Goal: Task Accomplishment & Management: Understand process/instructions

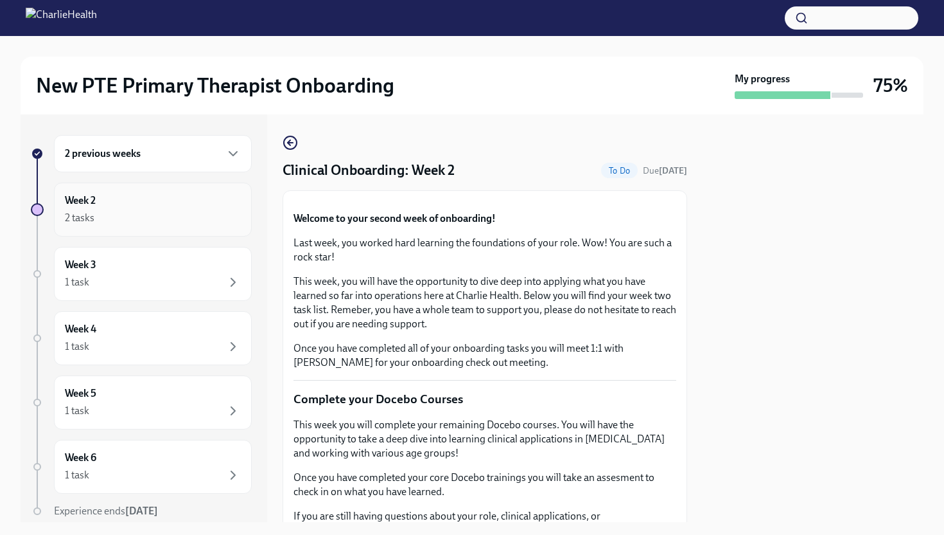
click at [196, 221] on div "2 tasks" at bounding box center [153, 217] width 176 height 15
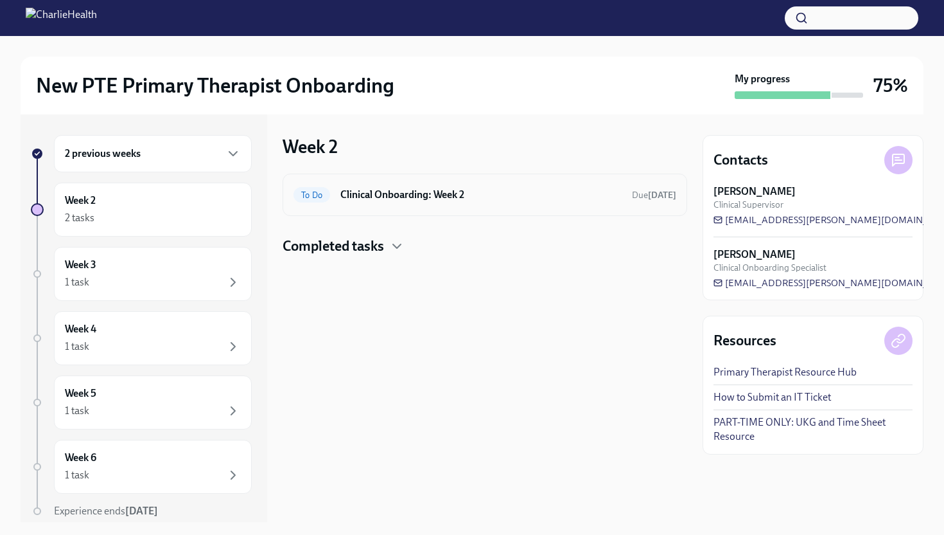
click at [504, 204] on div "To Do Clinical Onboarding: Week 2 Due [DATE]" at bounding box center [485, 194] width 383 height 21
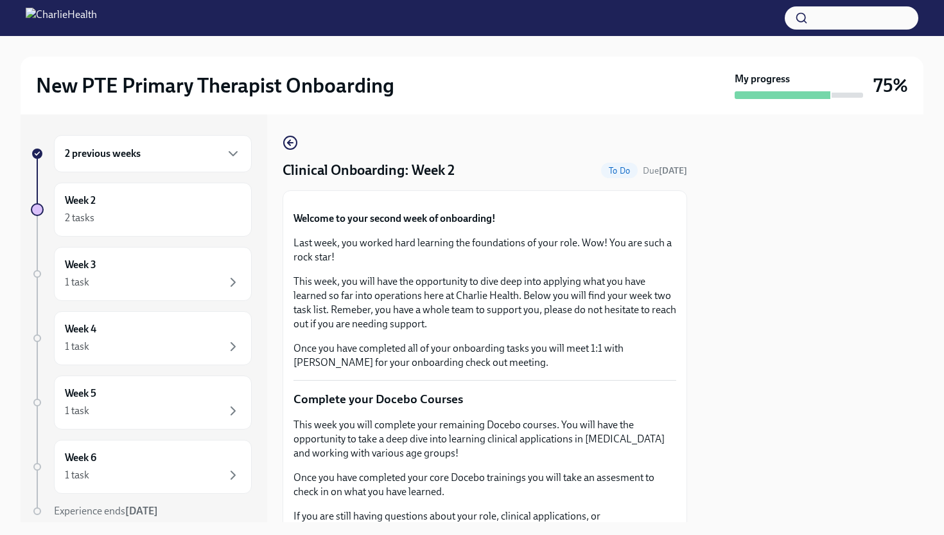
click at [772, 266] on div at bounding box center [813, 317] width 221 height 407
click at [626, 201] on button "Zoom image" at bounding box center [485, 201] width 383 height 0
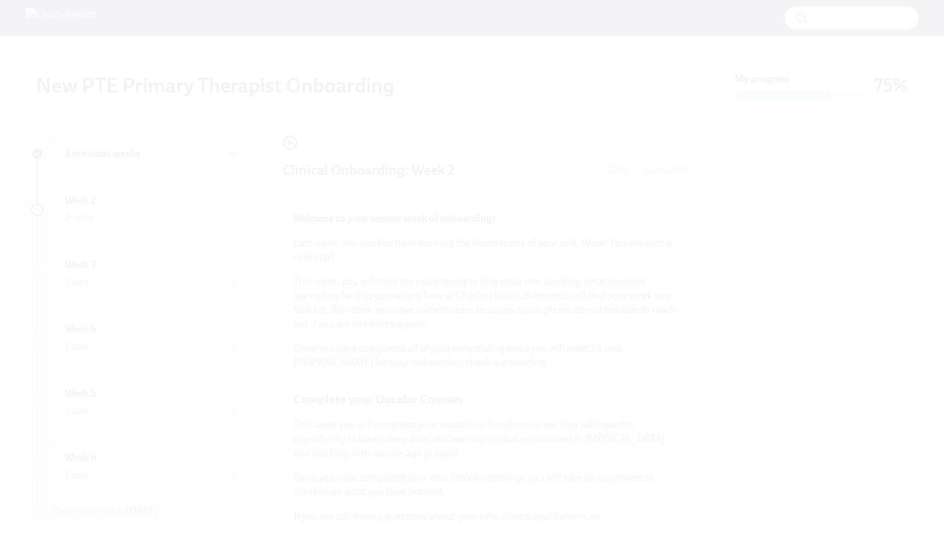
click at [824, 274] on button "Unzoom image" at bounding box center [472, 267] width 944 height 535
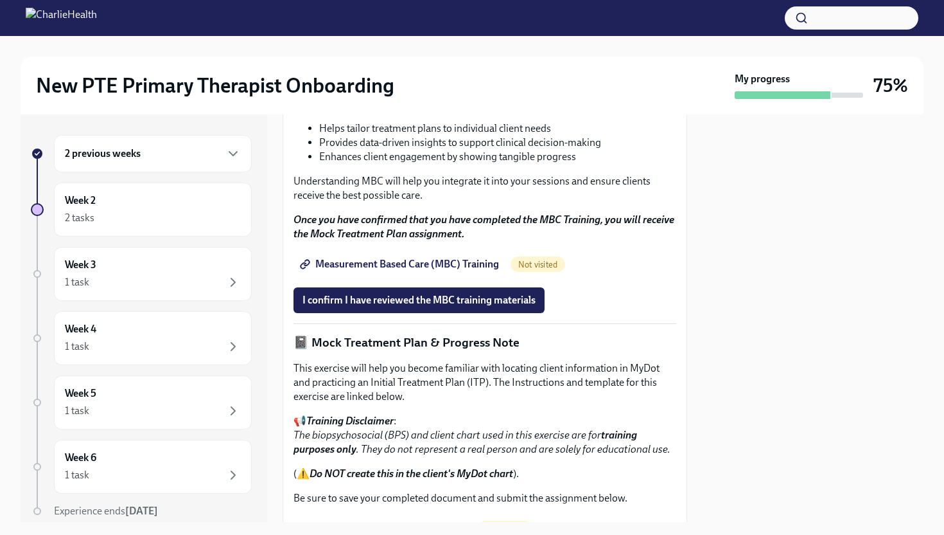
scroll to position [694, 0]
